Goal: Information Seeking & Learning: Compare options

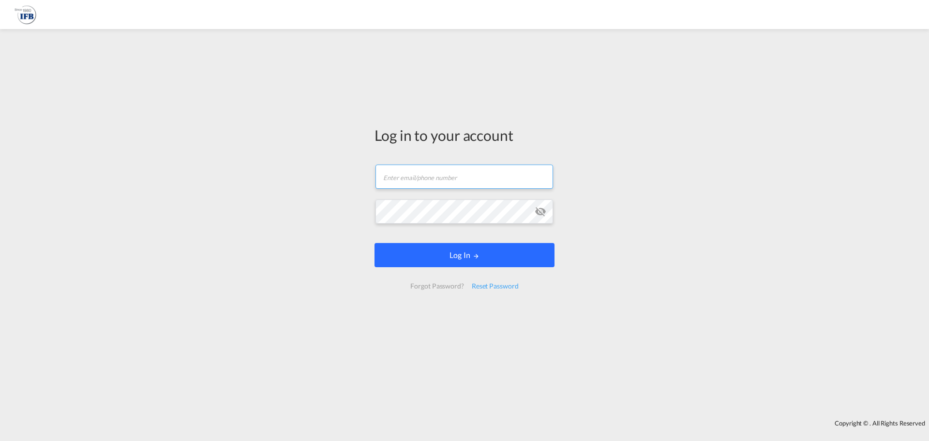
type input "[EMAIL_ADDRESS][DOMAIN_NAME]"
click at [464, 256] on button "Log In" at bounding box center [464, 255] width 180 height 24
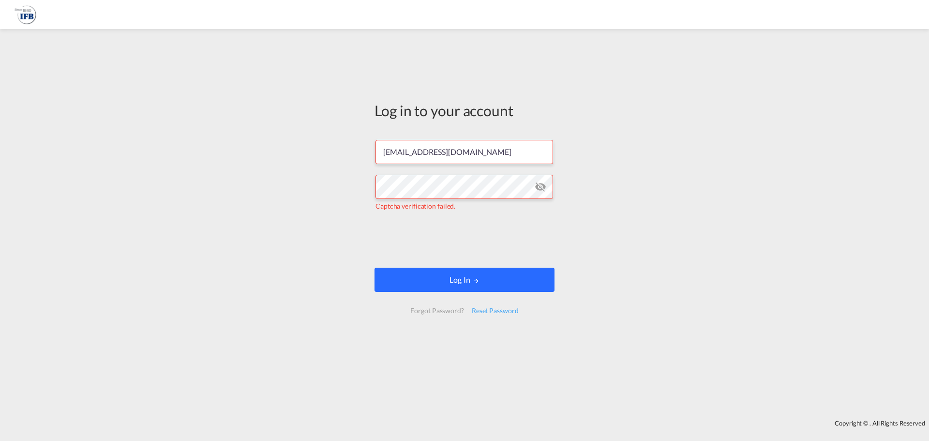
click at [459, 279] on button "Log In" at bounding box center [464, 280] width 180 height 24
